Goal: Task Accomplishment & Management: Complete application form

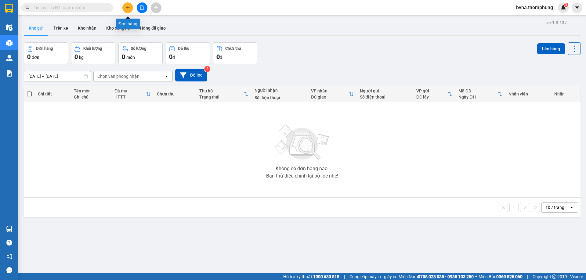
click at [126, 6] on icon "plus" at bounding box center [128, 7] width 4 height 4
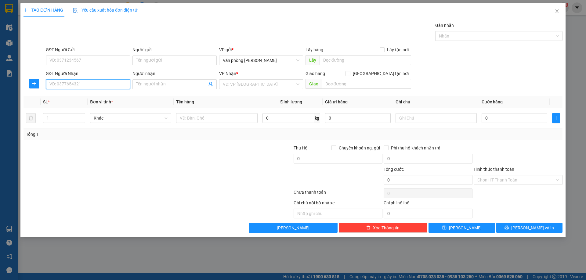
click at [92, 84] on input "SĐT Người Nhận" at bounding box center [88, 84] width 84 height 10
type input "0978098662"
click at [193, 84] on input "Người nhận" at bounding box center [171, 84] width 71 height 7
type input "B"
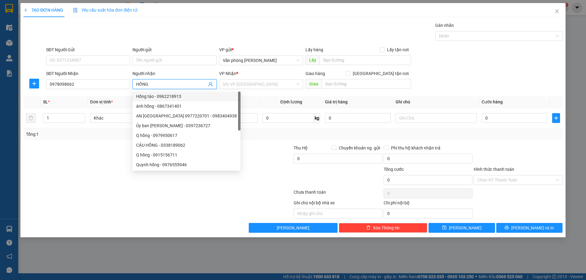
click at [173, 87] on input "HỒNG" at bounding box center [171, 84] width 71 height 7
type input "HỒNG"
click at [235, 85] on input "search" at bounding box center [259, 84] width 72 height 9
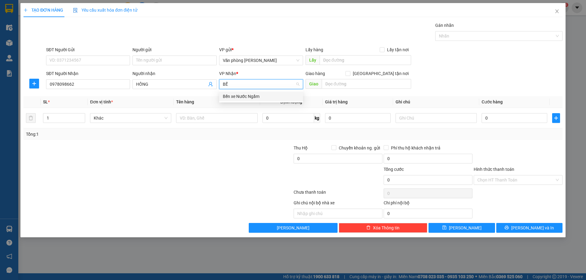
type input "BẾN"
click at [255, 96] on div "Bến xe Nước Ngầm" at bounding box center [261, 96] width 77 height 7
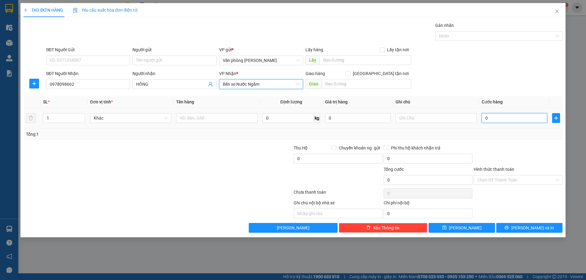
click at [505, 119] on input "0" at bounding box center [515, 118] width 66 height 10
type input "5"
type input "50"
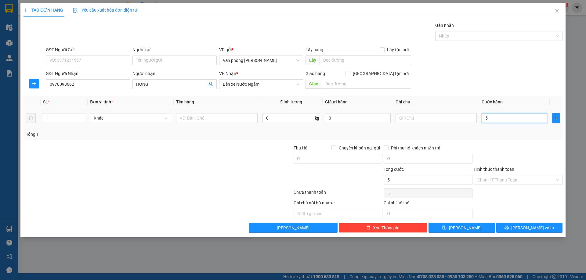
type input "50"
type input "500"
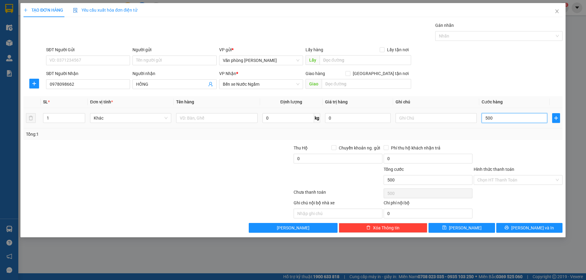
type input "5.000"
type input "50.000"
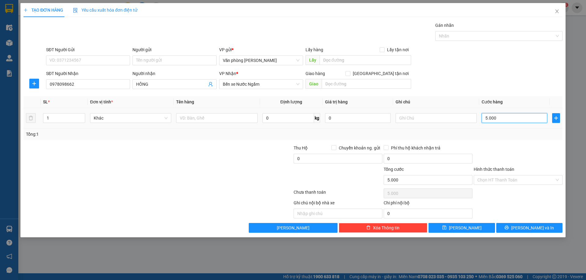
type input "50.000"
click at [514, 180] on input "Hình thức thanh toán" at bounding box center [516, 180] width 77 height 9
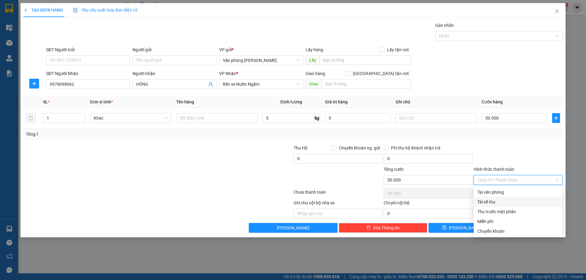
click at [497, 204] on div "Tài xế thu" at bounding box center [519, 202] width 82 height 7
type input "0"
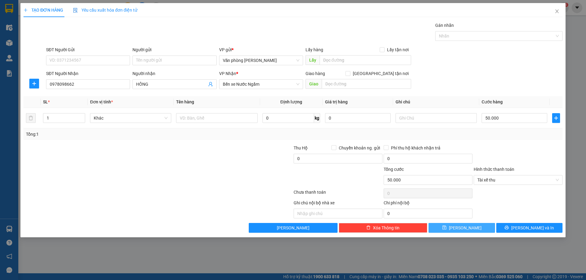
click at [466, 229] on span "[PERSON_NAME]" at bounding box center [465, 228] width 33 height 7
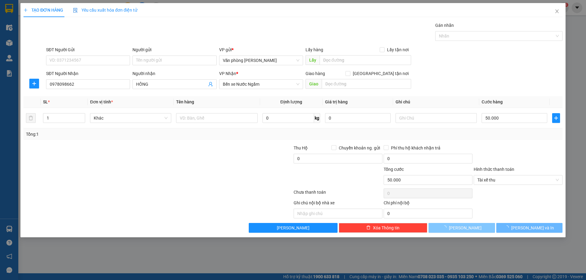
type input "0"
